Goal: Information Seeking & Learning: Learn about a topic

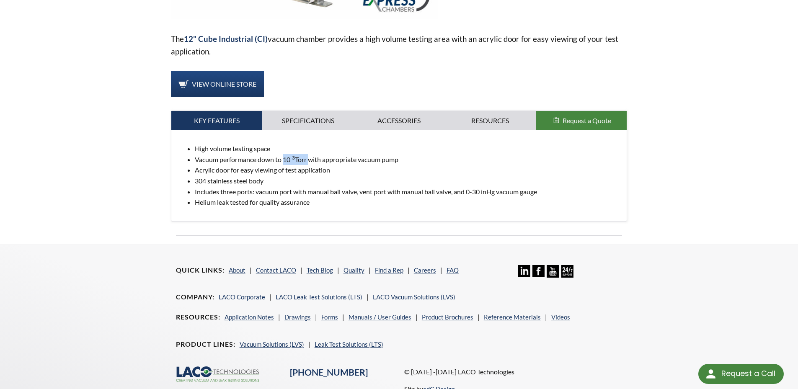
scroll to position [142, 0]
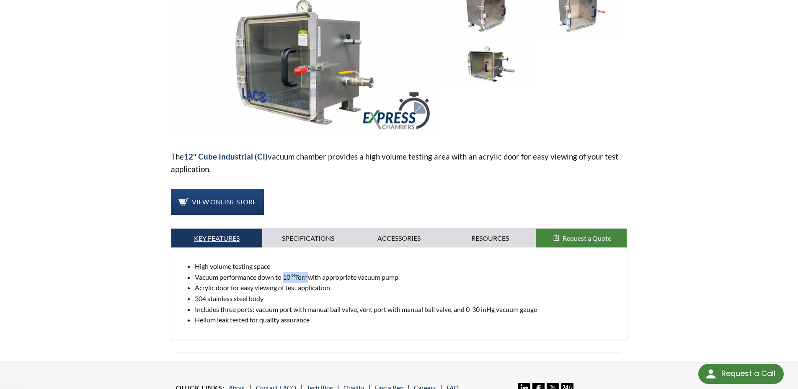
click at [229, 237] on link "Key Features" at bounding box center [216, 238] width 91 height 19
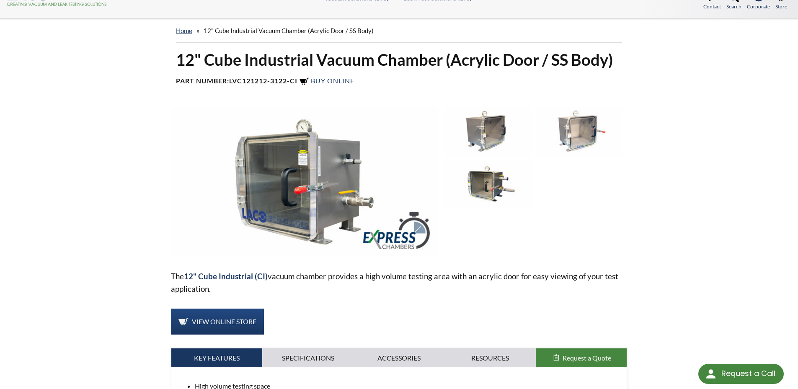
scroll to position [168, 0]
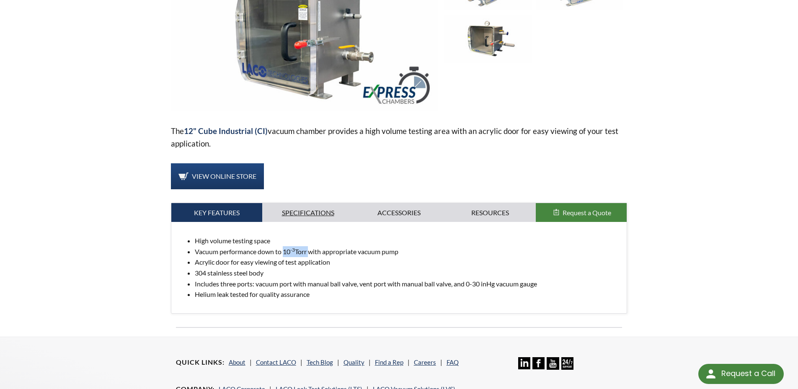
click at [325, 204] on link "Specifications" at bounding box center [307, 212] width 91 height 19
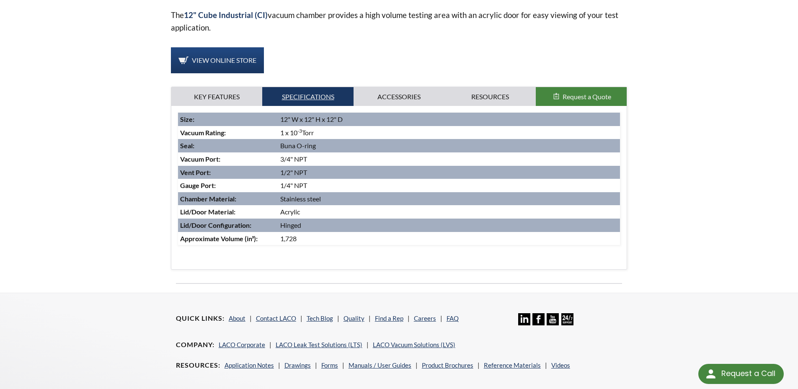
scroll to position [209, 0]
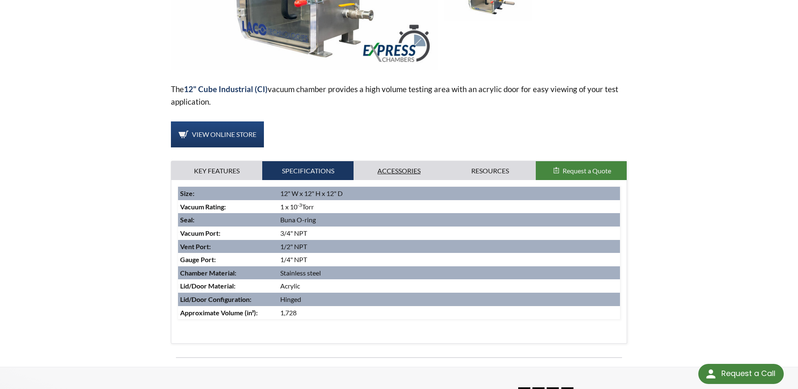
click at [388, 168] on link "Accessories" at bounding box center [398, 170] width 91 height 19
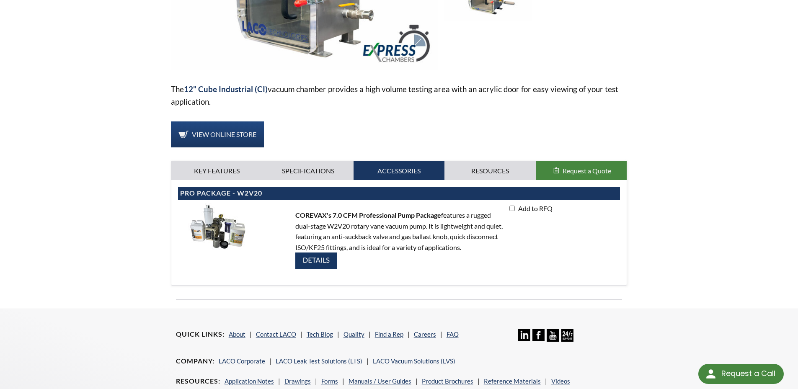
click at [495, 168] on link "Resources" at bounding box center [489, 170] width 91 height 19
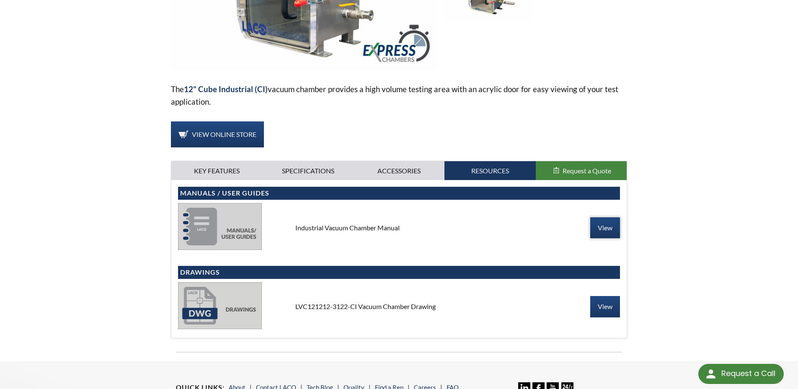
click at [611, 224] on link "View" at bounding box center [605, 227] width 30 height 21
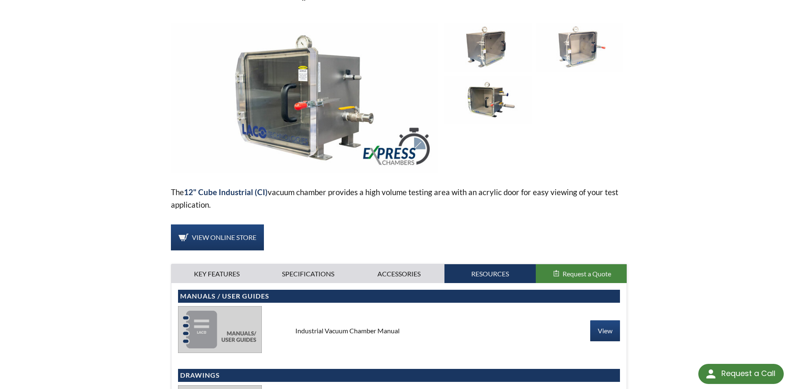
scroll to position [0, 0]
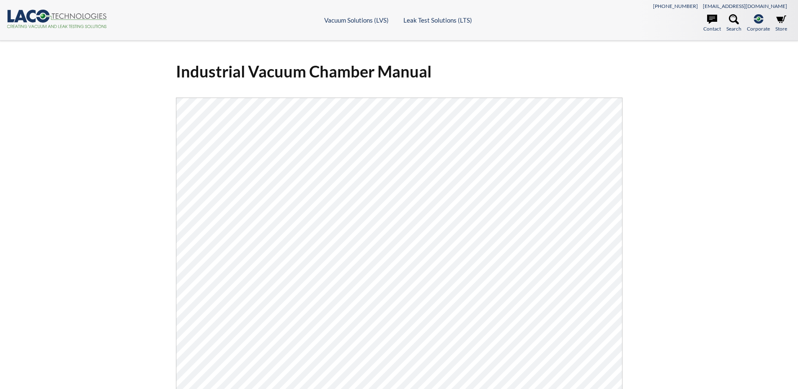
select select "Language Translate Widget"
